Goal: Find contact information: Find contact information

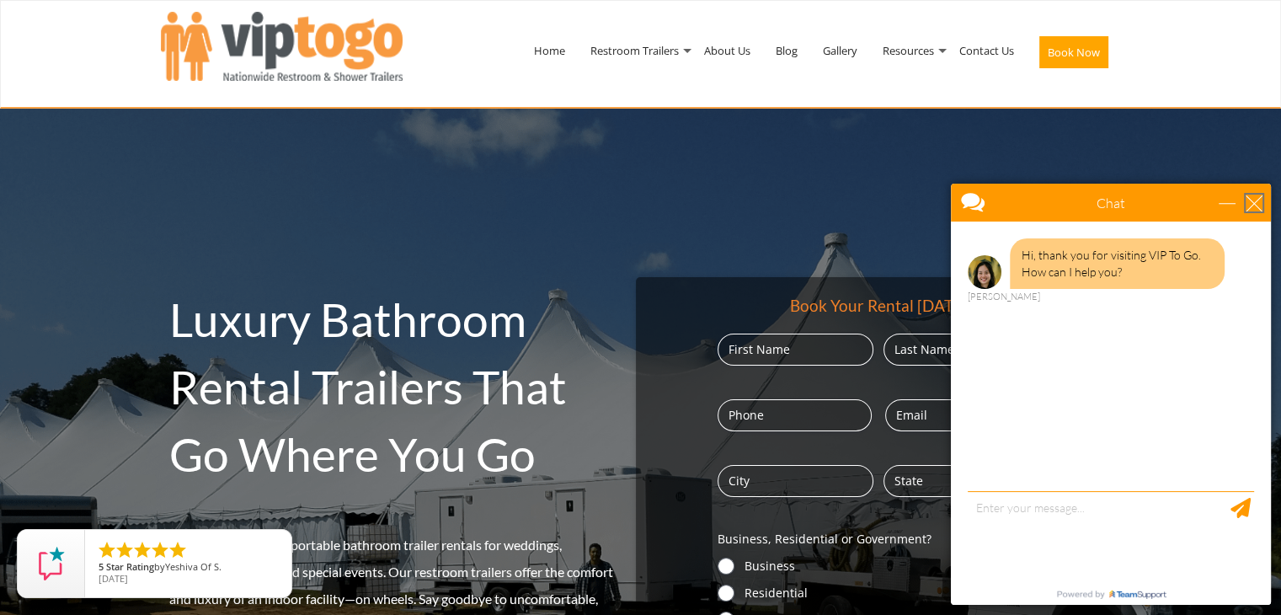
click at [1253, 201] on div "close" at bounding box center [1253, 202] width 17 height 17
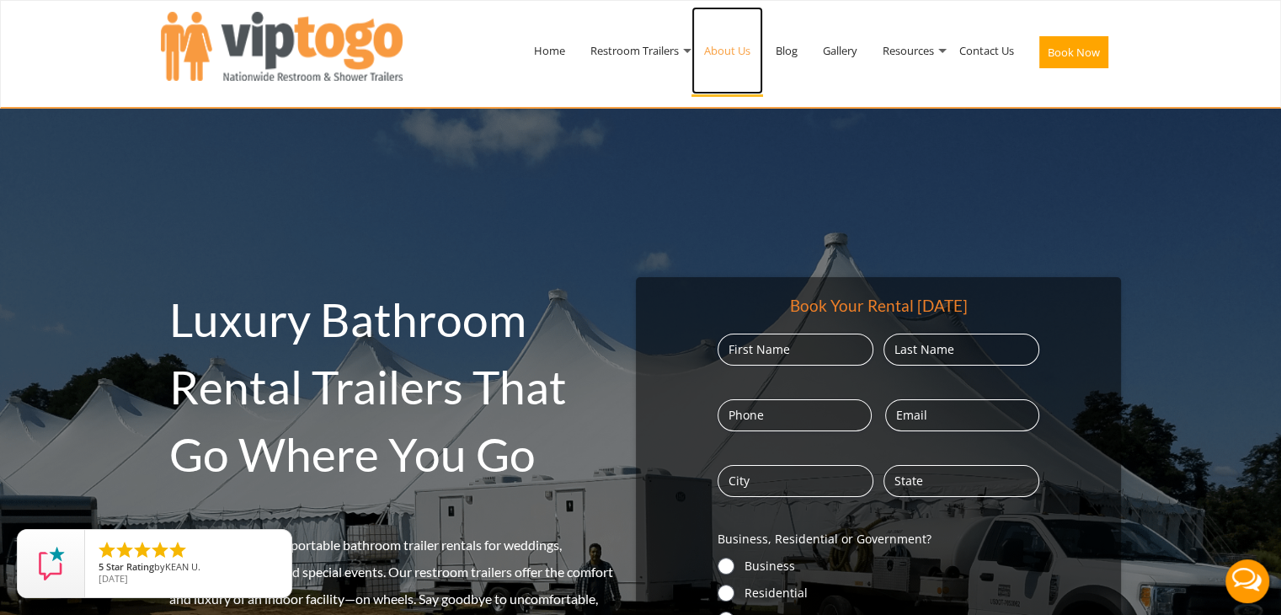
click at [721, 49] on link "About Us" at bounding box center [727, 51] width 72 height 88
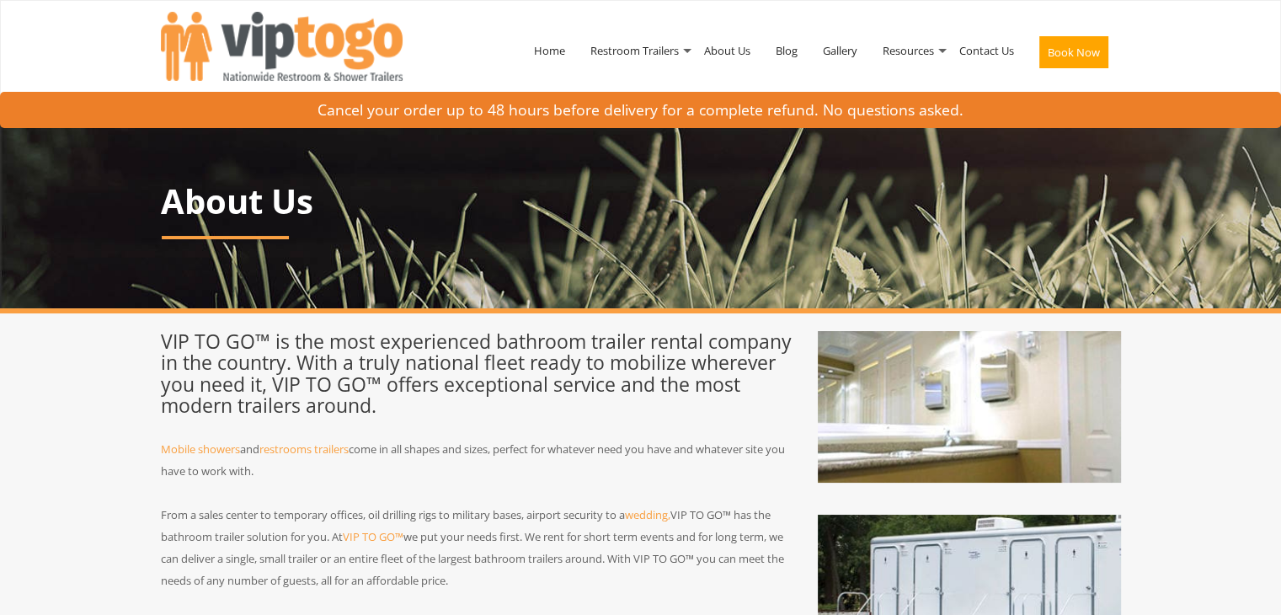
click at [987, 184] on h1 "About Us" at bounding box center [641, 201] width 960 height 37
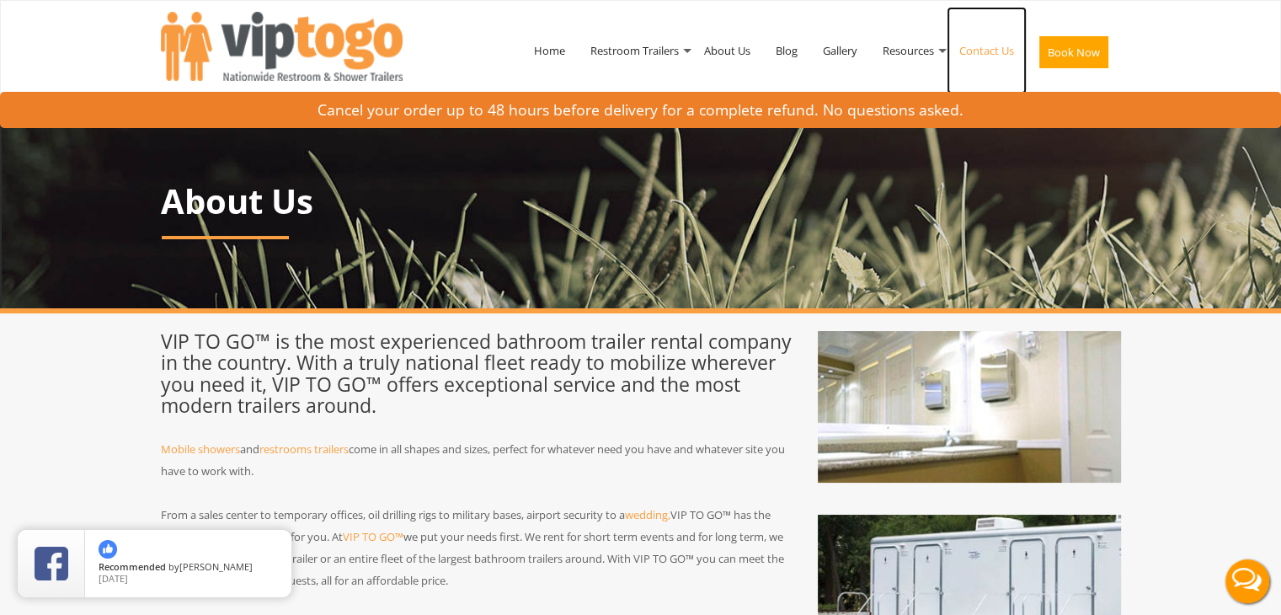
click at [983, 52] on link "Contact Us" at bounding box center [986, 51] width 80 height 88
